Goal: Task Accomplishment & Management: Complete application form

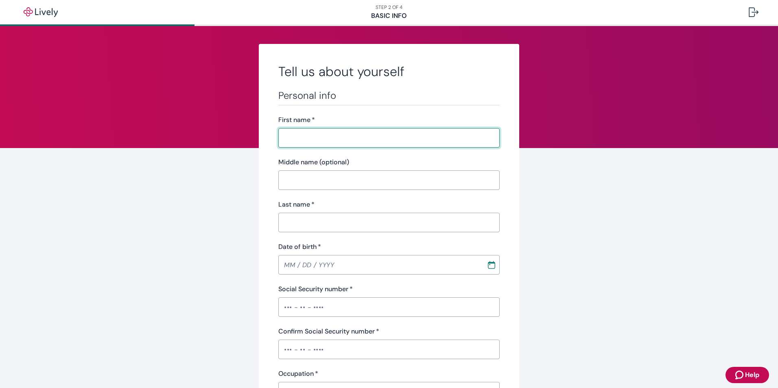
click at [303, 145] on input "First name   *" at bounding box center [388, 138] width 221 height 16
type input "[PERSON_NAME]"
type input "[DATE]"
type input "•••-•"
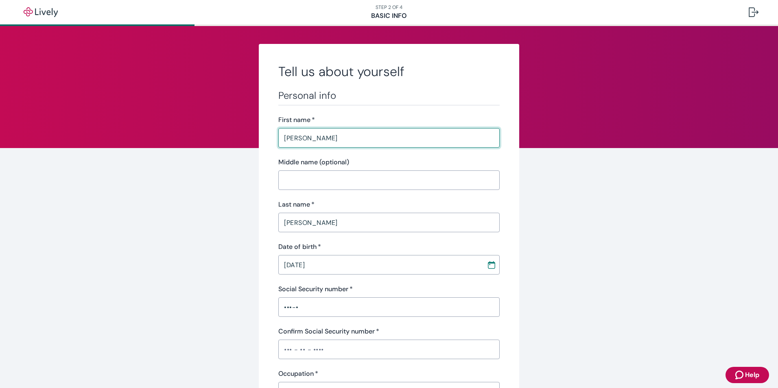
type input "•••-•"
type input "Portfolio Manager"
type input "Allied Residential"
type input "[PHONE_NUMBER]"
type input "[STREET_ADDRESS]"
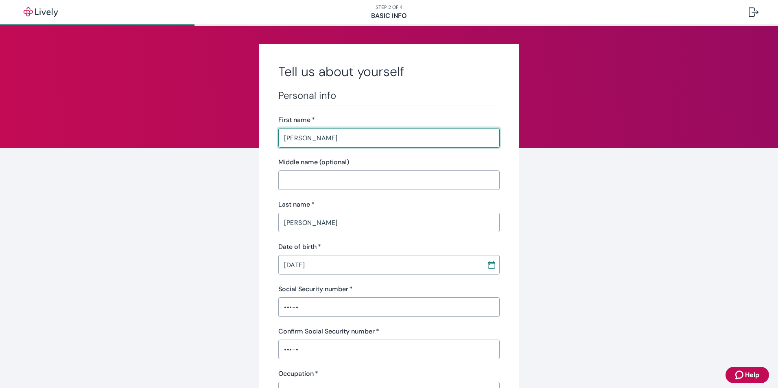
type input "UNIVERSITY PLACE"
type input "WA"
type input "98467"
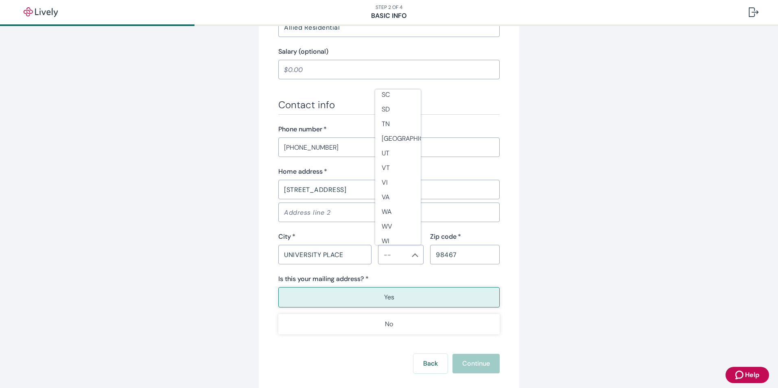
scroll to position [716, 0]
click at [390, 192] on li "WA" at bounding box center [398, 190] width 46 height 15
type input "WA"
click at [361, 296] on button "Yes" at bounding box center [388, 297] width 221 height 20
click at [397, 300] on button "Yes" at bounding box center [388, 297] width 221 height 20
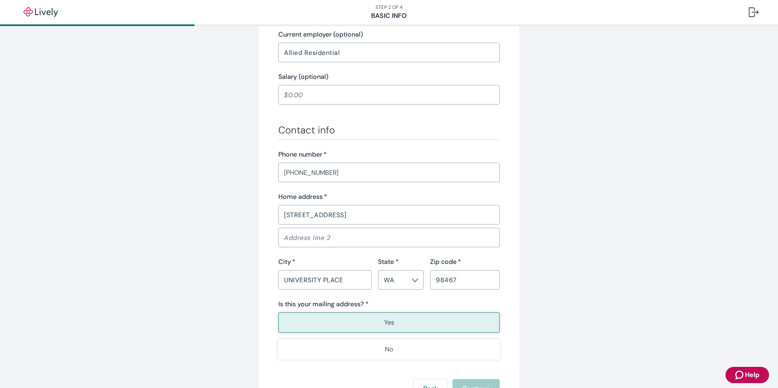
scroll to position [285, 0]
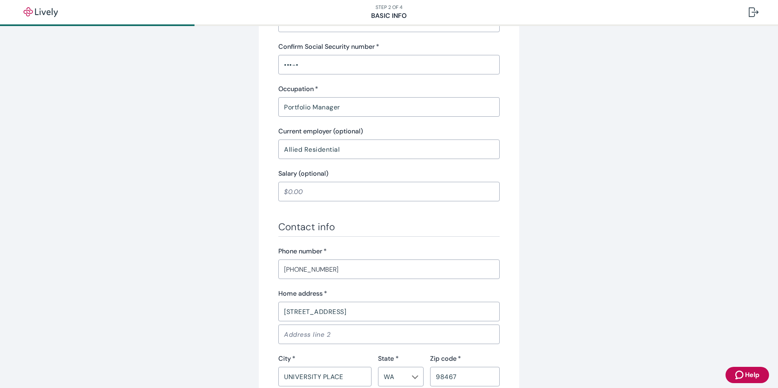
click at [354, 273] on input "[PHONE_NUMBER]" at bounding box center [388, 269] width 221 height 16
click at [362, 311] on input "[STREET_ADDRESS]" at bounding box center [388, 312] width 221 height 16
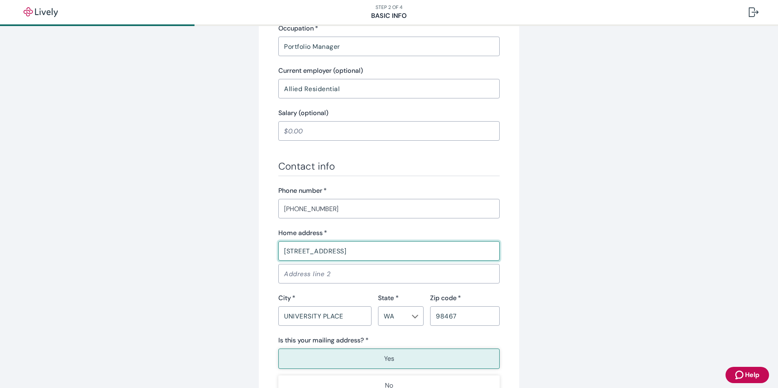
scroll to position [366, 0]
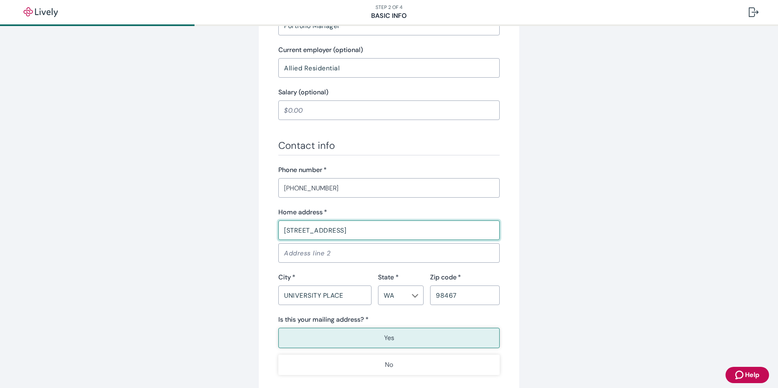
click at [373, 338] on button "Yes" at bounding box center [388, 338] width 221 height 20
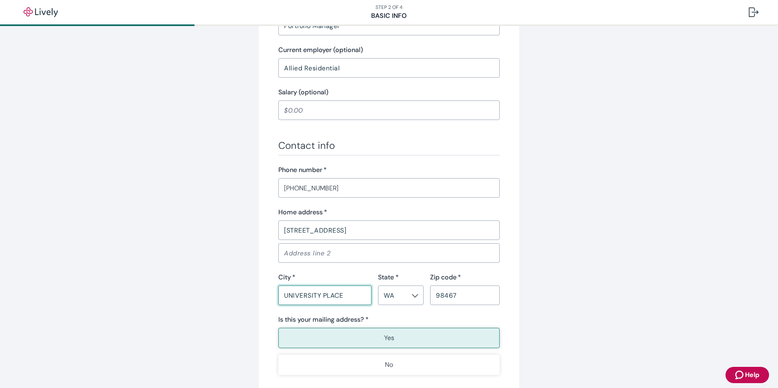
click at [322, 294] on input "UNIVERSITY PLACE" at bounding box center [324, 295] width 93 height 16
click at [446, 296] on input "98467" at bounding box center [465, 295] width 70 height 16
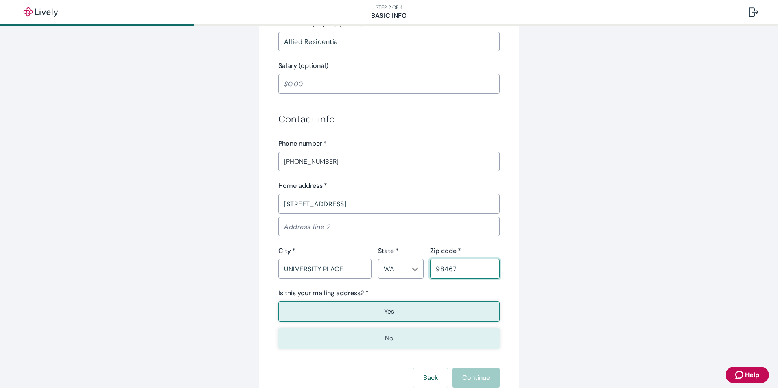
scroll to position [407, 0]
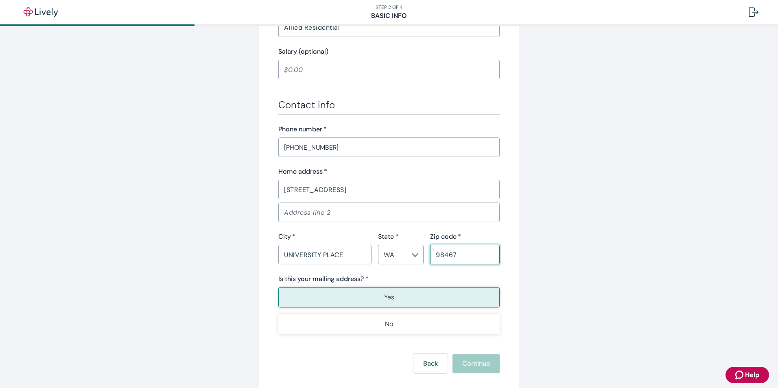
click at [384, 300] on p "Yes" at bounding box center [389, 298] width 10 height 10
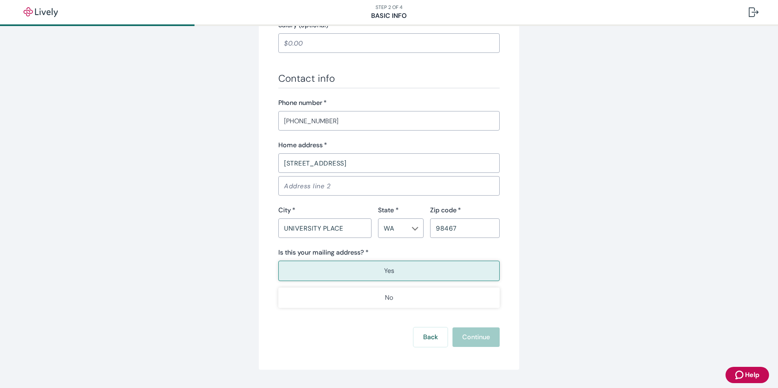
scroll to position [448, 0]
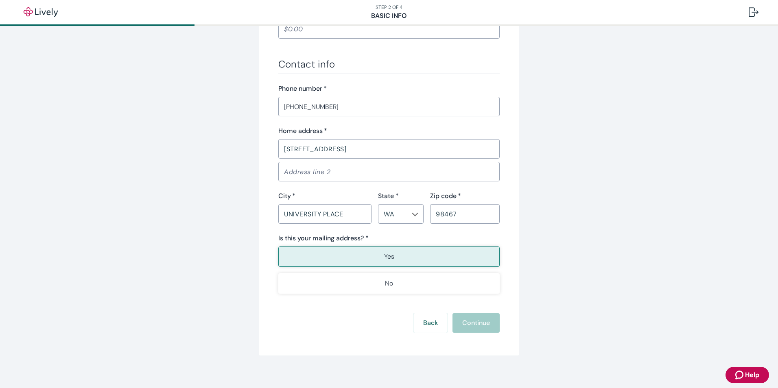
click at [487, 321] on div "Back Continue" at bounding box center [388, 324] width 221 height 20
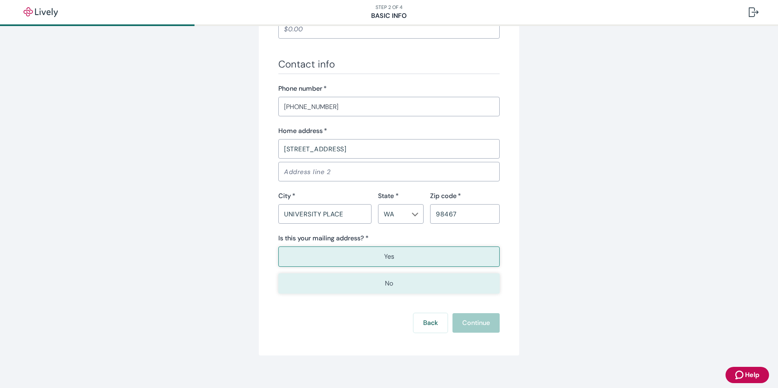
click at [383, 290] on button "No" at bounding box center [388, 284] width 221 height 20
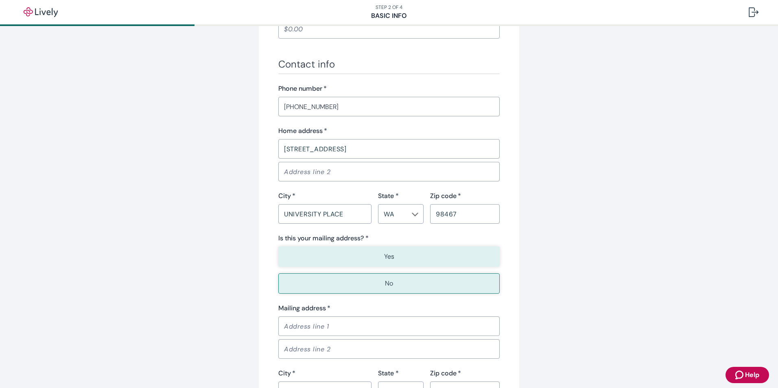
click at [368, 254] on button "Yes" at bounding box center [388, 257] width 221 height 20
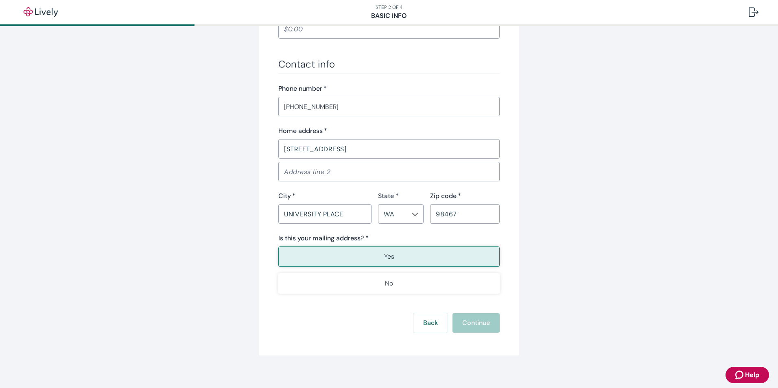
click at [478, 326] on div "Back Continue" at bounding box center [388, 324] width 221 height 20
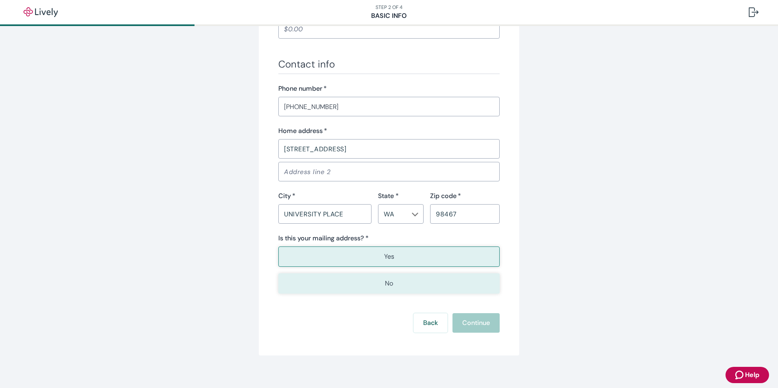
click at [397, 291] on button "No" at bounding box center [388, 284] width 221 height 20
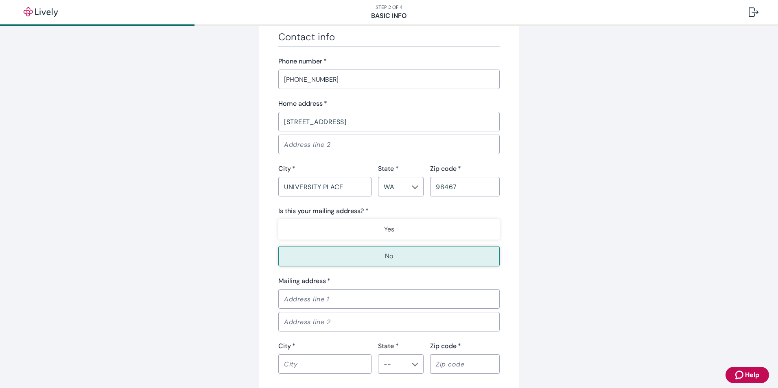
scroll to position [562, 0]
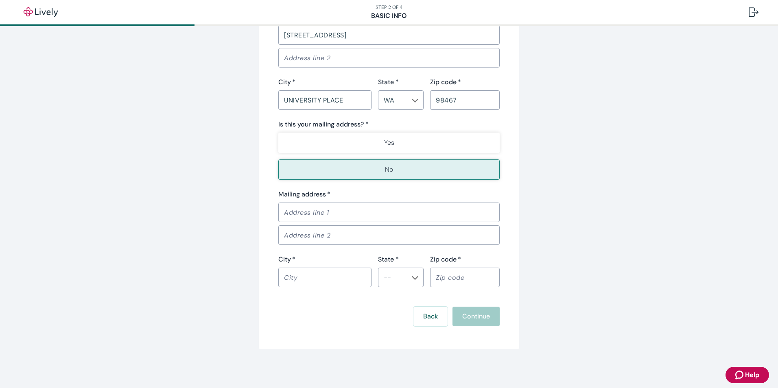
click at [317, 208] on input "Mailing address   *" at bounding box center [388, 212] width 221 height 16
type input "[STREET_ADDRESS]"
type input "UNIVERSITY PLACE"
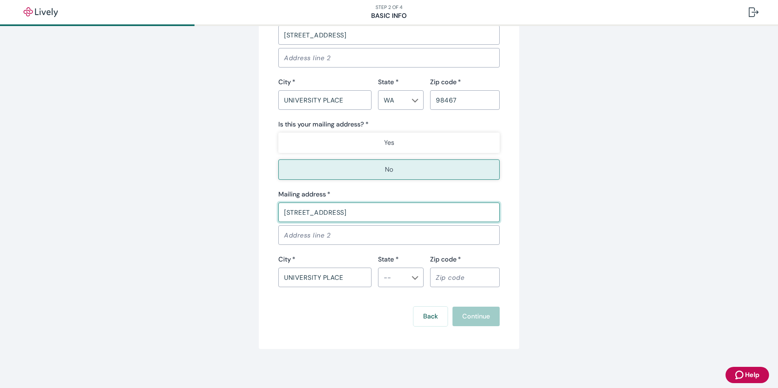
type input "WA"
type input "98467"
click at [393, 216] on li "WA" at bounding box center [398, 213] width 46 height 15
type input "WA"
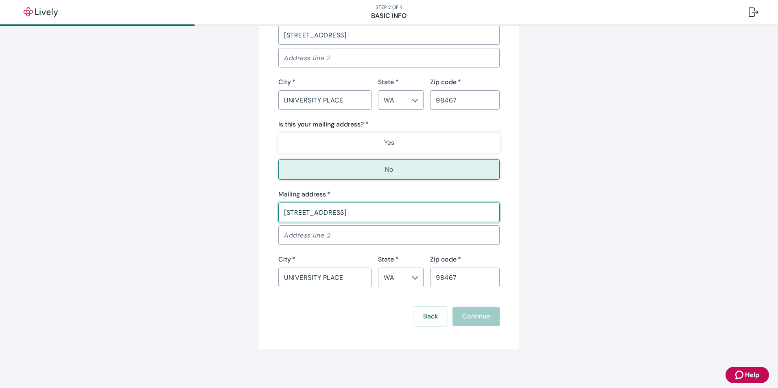
click at [478, 320] on div "Back Continue" at bounding box center [388, 317] width 221 height 20
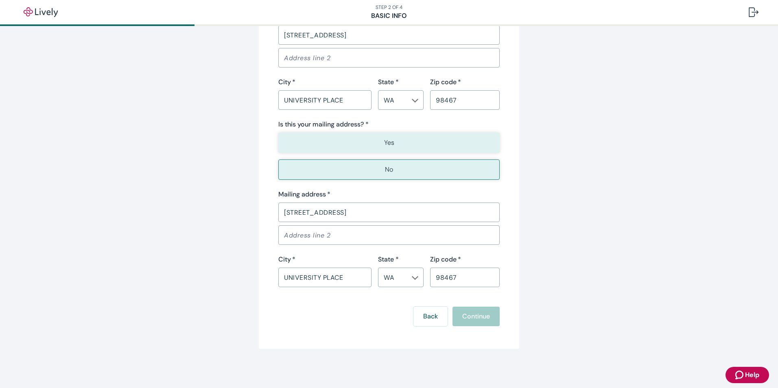
click at [396, 148] on button "Yes" at bounding box center [388, 143] width 221 height 20
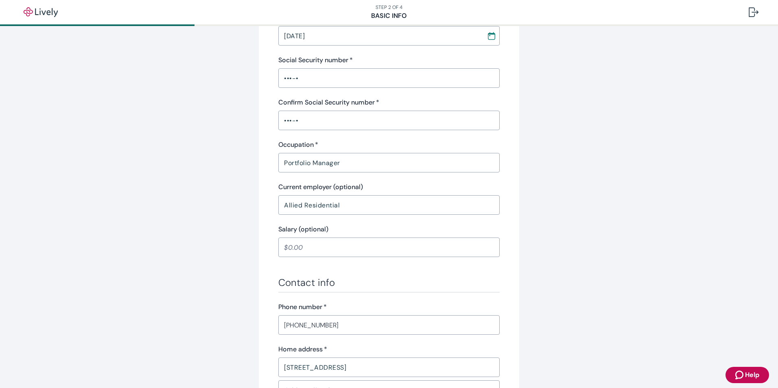
scroll to position [169, 0]
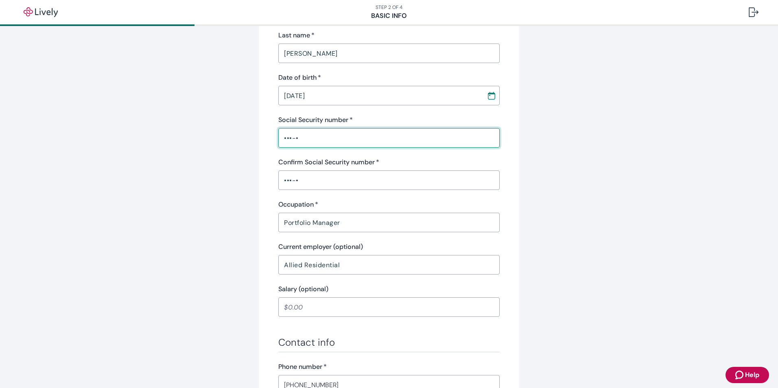
drag, startPoint x: 328, startPoint y: 140, endPoint x: 259, endPoint y: 147, distance: 69.6
click at [259, 147] on div "Tell us about yourself Personal info First name   * [PERSON_NAME] ​ Middle name…" at bounding box center [389, 255] width 261 height 760
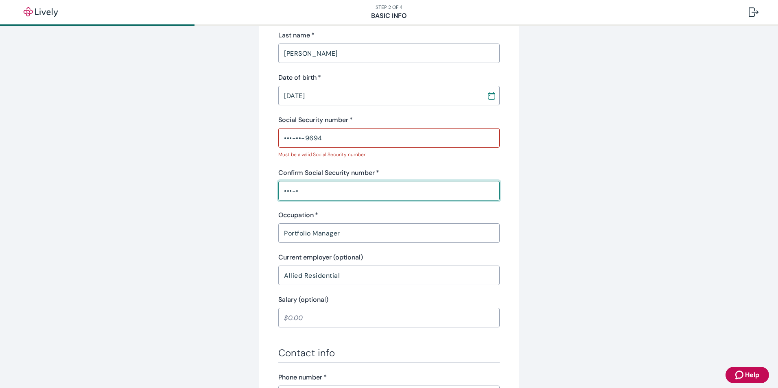
drag, startPoint x: 308, startPoint y: 180, endPoint x: 272, endPoint y: 180, distance: 36.2
click at [272, 180] on div "Tell us about yourself Personal info First name   * [PERSON_NAME] ​ Middle name…" at bounding box center [389, 260] width 261 height 770
click at [336, 140] on input "•••-••-9694" at bounding box center [388, 138] width 221 height 16
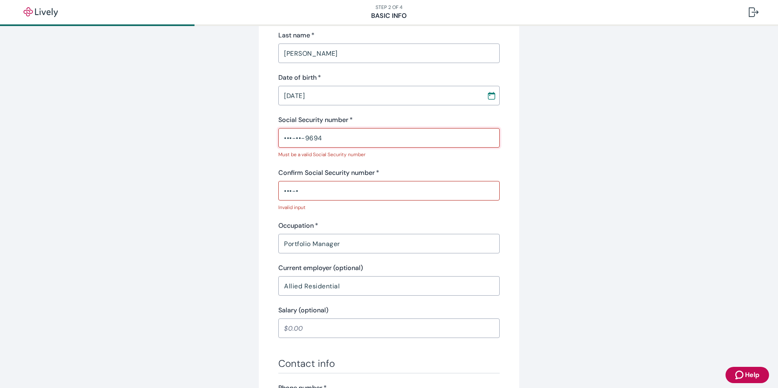
drag, startPoint x: 336, startPoint y: 140, endPoint x: 279, endPoint y: 142, distance: 56.6
click at [279, 142] on input "•••-••-9694" at bounding box center [388, 138] width 221 height 16
type input "•"
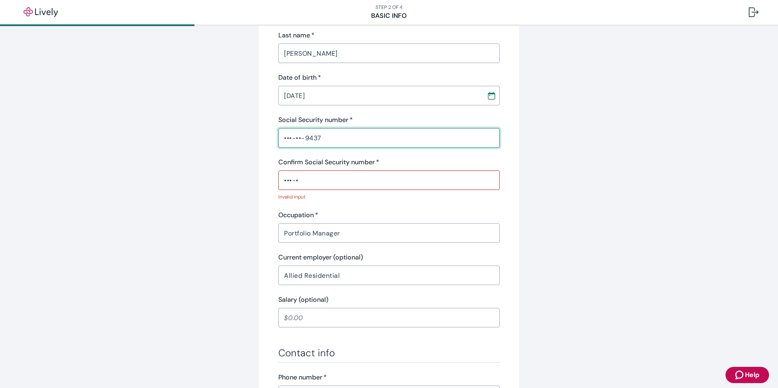
type input "•••-••-9437"
drag, startPoint x: 301, startPoint y: 180, endPoint x: 264, endPoint y: 175, distance: 37.8
click at [264, 175] on div "Tell us about yourself Personal info First name   * [PERSON_NAME] ​ Middle name…" at bounding box center [389, 260] width 261 height 770
type input "•"
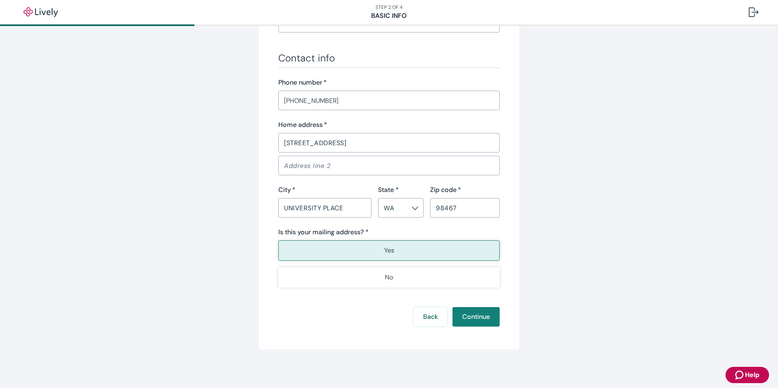
scroll to position [454, 0]
type input "•••-••-9437"
click at [476, 315] on button "Continue" at bounding box center [476, 317] width 47 height 20
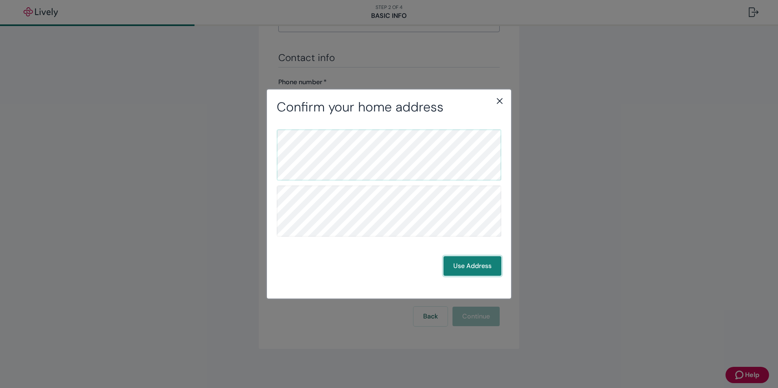
click at [481, 264] on button "Use Address" at bounding box center [473, 267] width 58 height 20
click at [487, 266] on button "Use Address" at bounding box center [473, 267] width 58 height 20
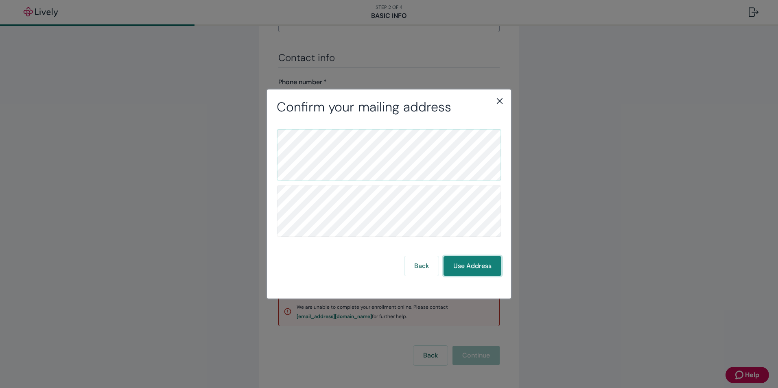
click at [467, 268] on button "Use Address" at bounding box center [473, 267] width 58 height 20
click at [420, 267] on button "Back" at bounding box center [422, 267] width 34 height 20
click at [504, 104] on icon "close" at bounding box center [500, 101] width 10 height 10
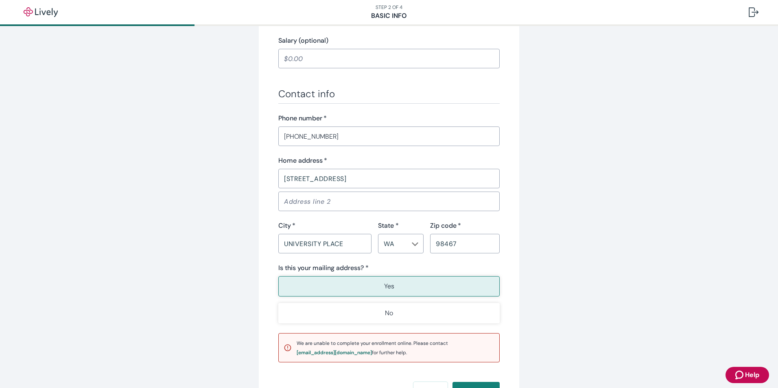
scroll to position [489, 0]
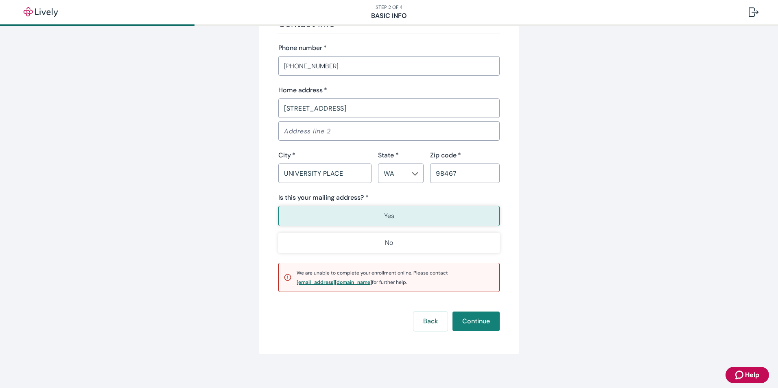
click at [320, 283] on div "[EMAIL_ADDRESS][DOMAIN_NAME]" at bounding box center [334, 282] width 75 height 5
click at [473, 322] on button "Continue" at bounding box center [476, 322] width 47 height 20
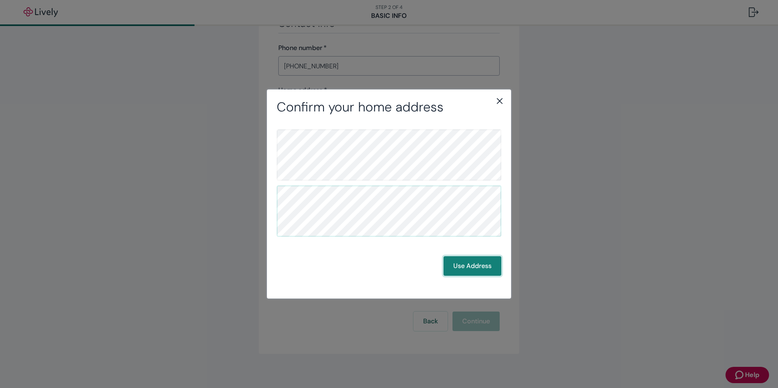
click at [473, 269] on button "Use Address" at bounding box center [473, 267] width 58 height 20
click at [472, 268] on button "Use Address" at bounding box center [473, 267] width 58 height 20
click at [477, 269] on button "Use Address" at bounding box center [473, 267] width 58 height 20
click at [421, 266] on button "Back" at bounding box center [422, 267] width 34 height 20
click at [501, 104] on icon "close" at bounding box center [500, 101] width 10 height 10
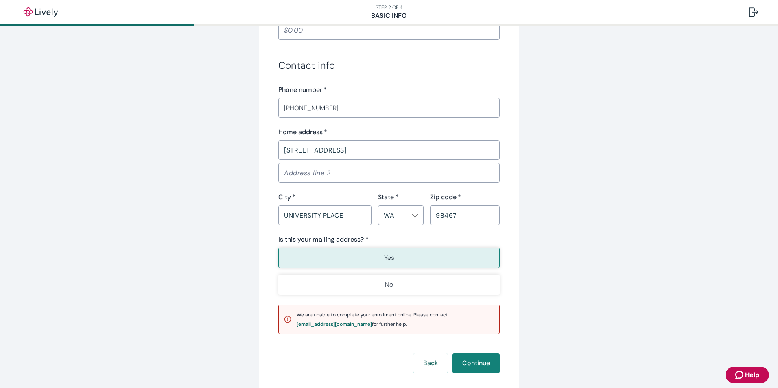
scroll to position [407, 0]
